Goal: Transaction & Acquisition: Purchase product/service

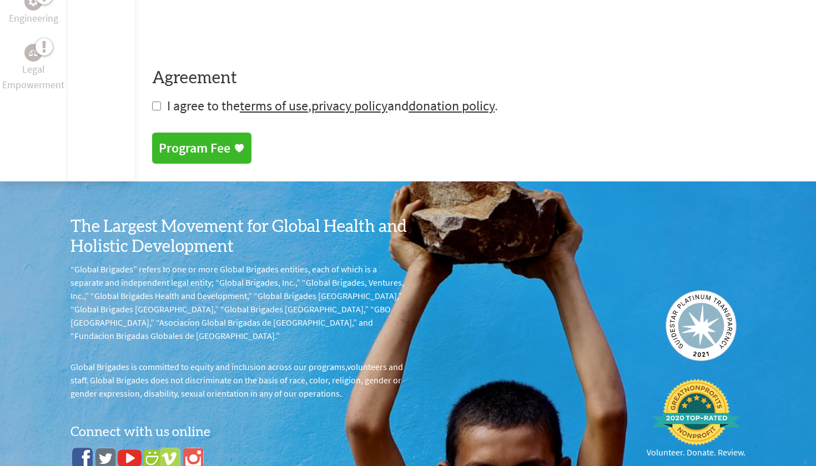
scroll to position [543, 0]
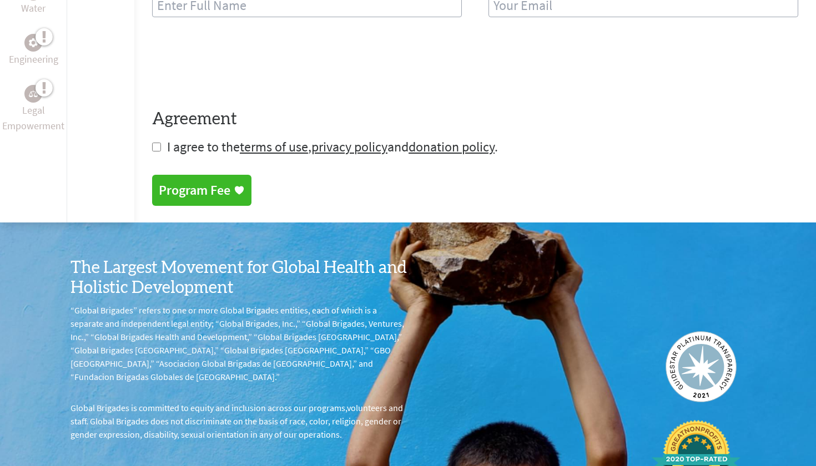
click at [224, 189] on div "Program Fee" at bounding box center [195, 191] width 72 height 18
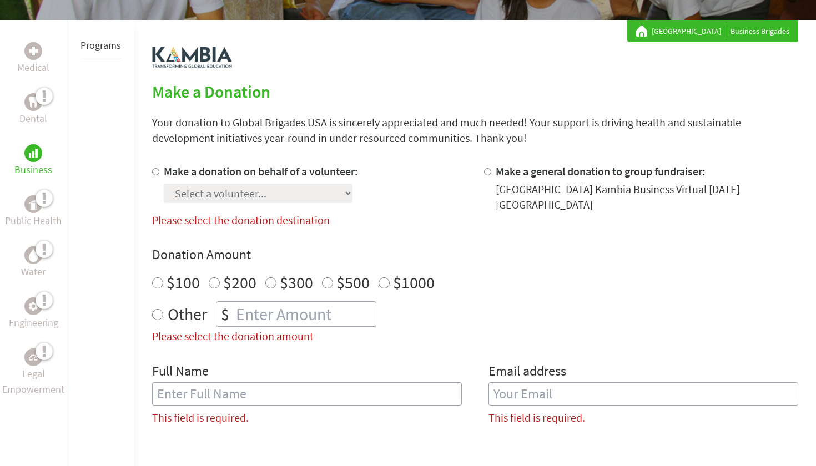
scroll to position [167, 0]
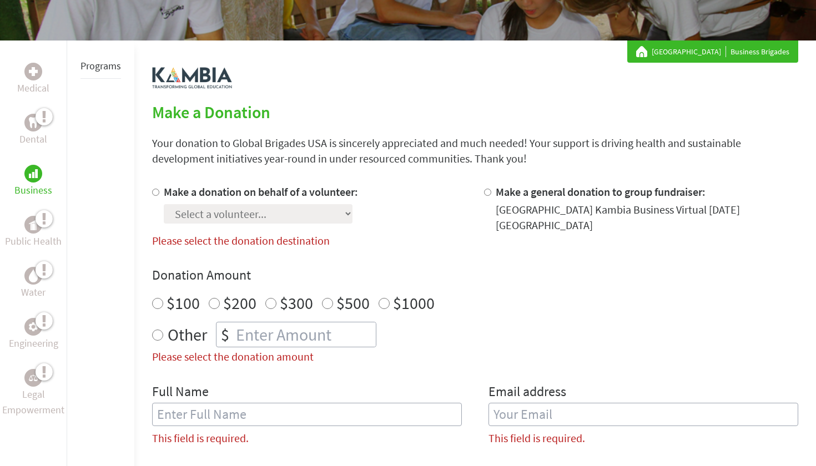
click at [494, 195] on div at bounding box center [490, 208] width 12 height 49
click at [487, 194] on input "Make a general donation to group fundraiser:" at bounding box center [487, 192] width 7 height 7
radio input "true"
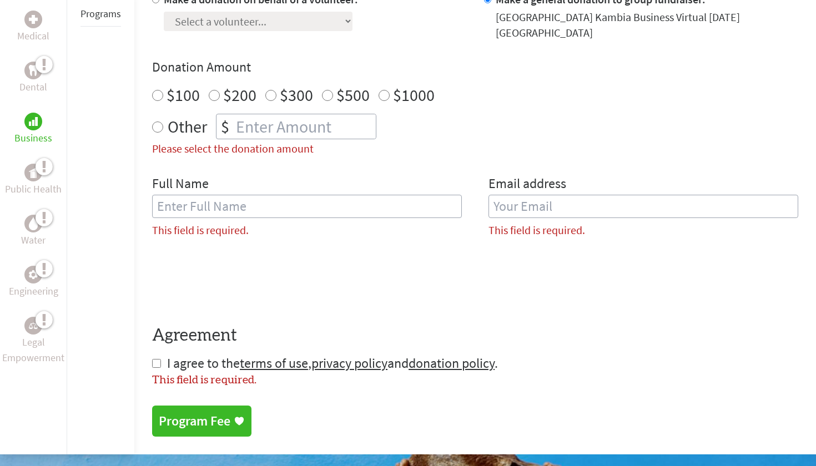
scroll to position [204, 0]
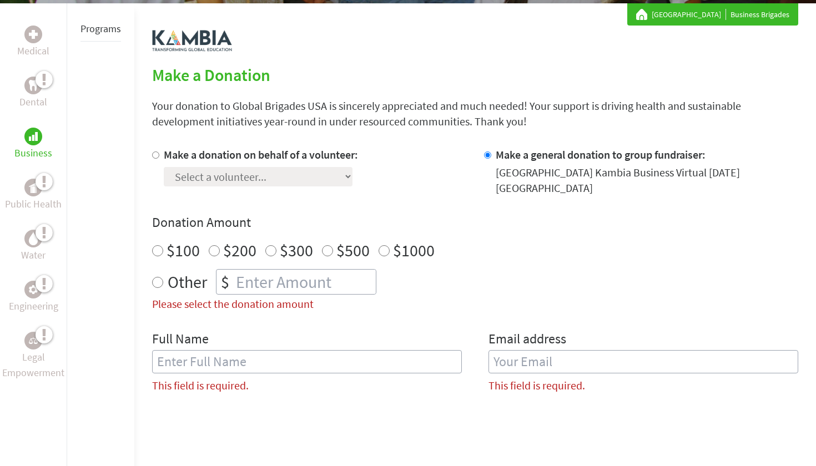
click at [162, 254] on input "$100" at bounding box center [157, 250] width 11 height 11
radio input "true"
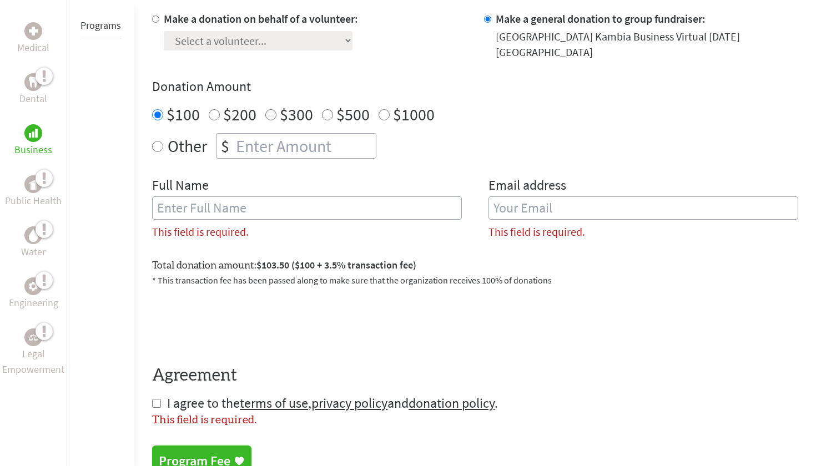
scroll to position [341, 0]
click at [385, 113] on input "$1000" at bounding box center [384, 113] width 11 height 11
radio input "true"
click at [162, 142] on input "Other" at bounding box center [157, 145] width 11 height 11
radio input "true"
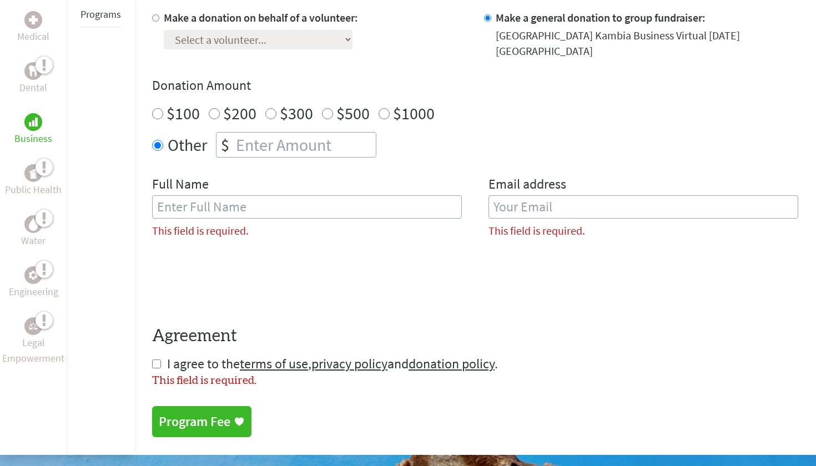
click at [240, 152] on input "number" at bounding box center [305, 145] width 142 height 24
type input "1"
type input "2"
type input "5"
click at [429, 181] on div "Full Name This field is required." at bounding box center [307, 211] width 310 height 72
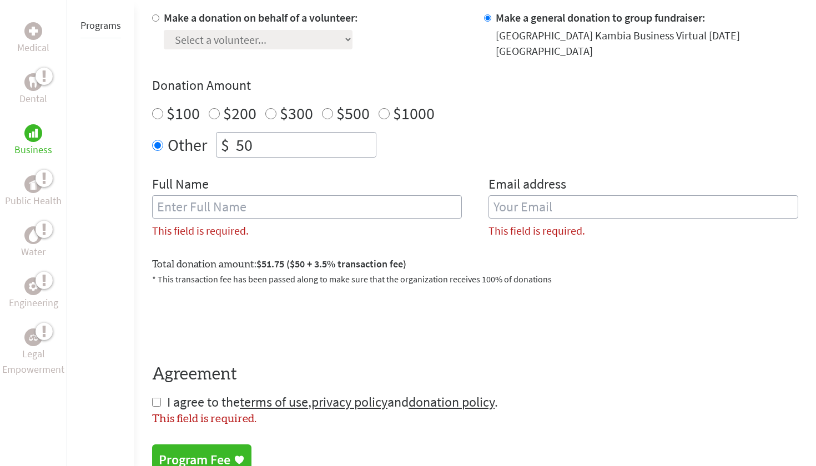
click at [319, 148] on input "50" at bounding box center [305, 145] width 142 height 24
type input "5"
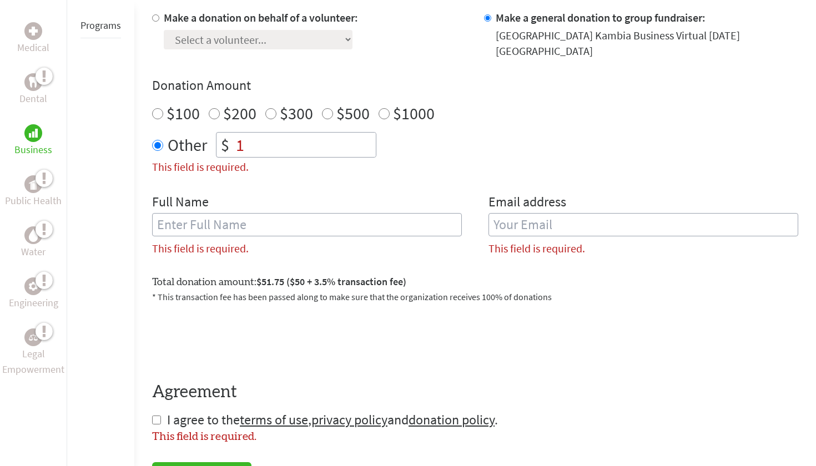
type input "1"
click at [486, 162] on div "Make a donation on behalf of a volunteer: Select a volunteer... [PERSON_NAME] […" at bounding box center [475, 137] width 646 height 255
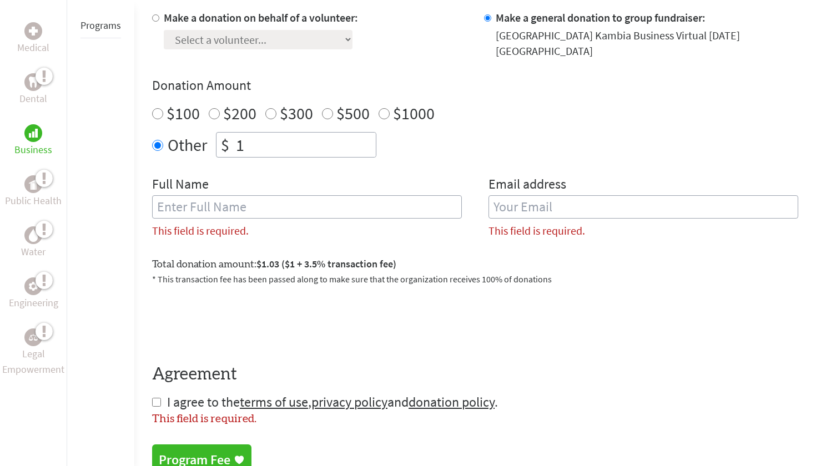
drag, startPoint x: 307, startPoint y: 149, endPoint x: 204, endPoint y: 150, distance: 102.7
click at [204, 150] on div "Other $ 1" at bounding box center [475, 145] width 646 height 26
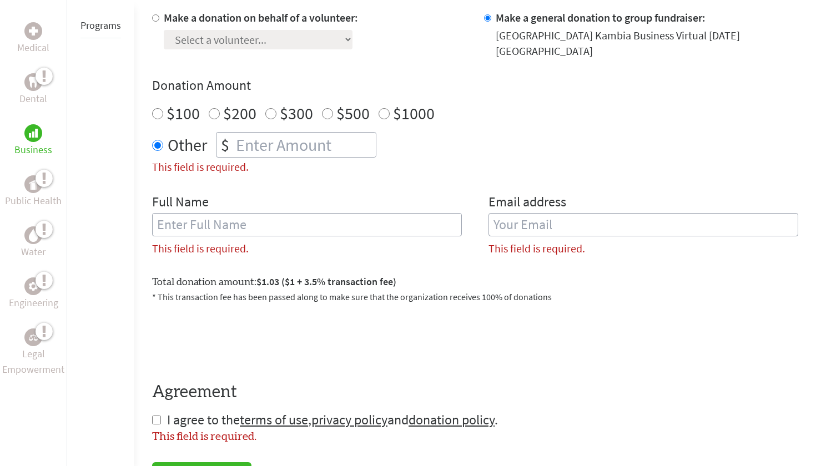
click at [158, 136] on div "Other $" at bounding box center [475, 145] width 646 height 26
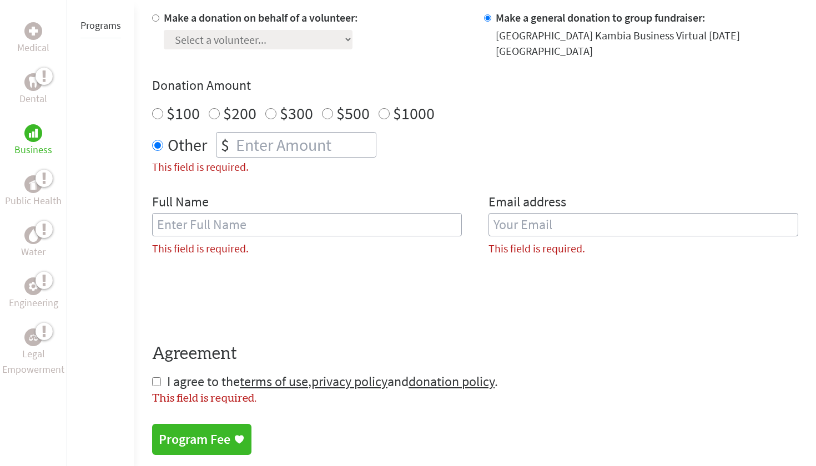
click at [158, 138] on div "Other $" at bounding box center [475, 145] width 646 height 26
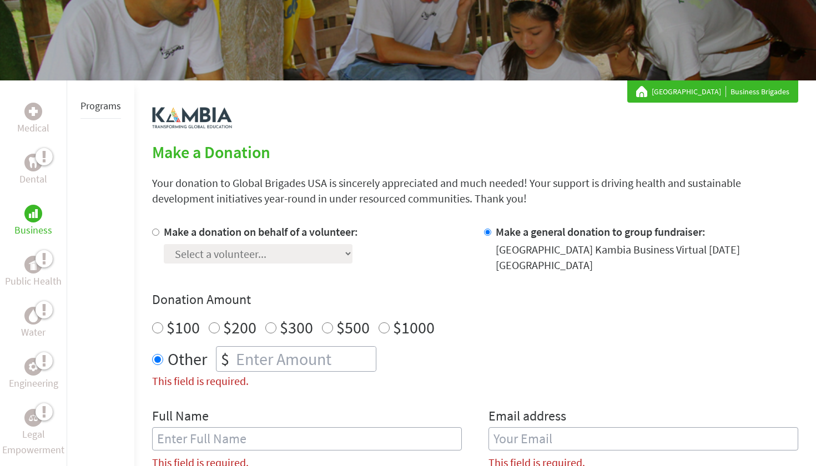
scroll to position [97, 0]
